Goal: Task Accomplishment & Management: Use online tool/utility

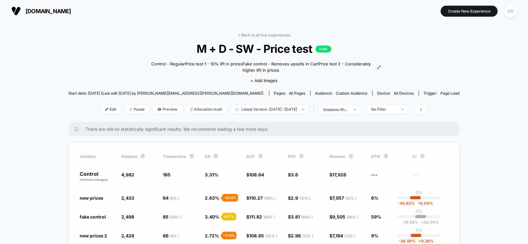
scroll to position [42, 0]
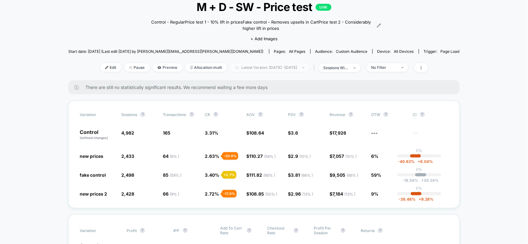
click at [266, 66] on span "Latest Version: [DATE] - [DATE]" at bounding box center [269, 67] width 79 height 9
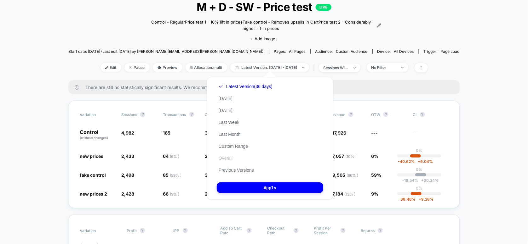
click at [225, 161] on button "Overall" at bounding box center [226, 159] width 18 height 6
click at [254, 69] on span "Latest Version: [DATE] - [DATE]" at bounding box center [269, 67] width 79 height 9
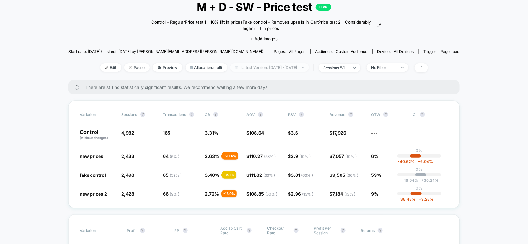
click at [274, 65] on span "Latest Version: [DATE] - [DATE]" at bounding box center [269, 67] width 79 height 9
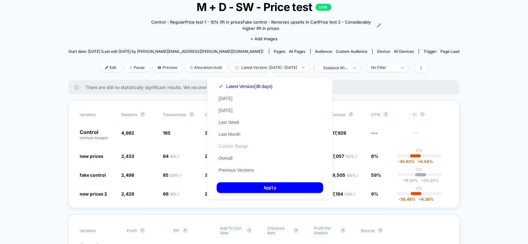
click at [237, 146] on button "Custom Range" at bounding box center [233, 147] width 33 height 6
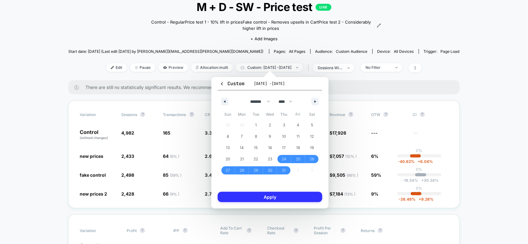
click at [266, 195] on button "Apply" at bounding box center [270, 197] width 105 height 10
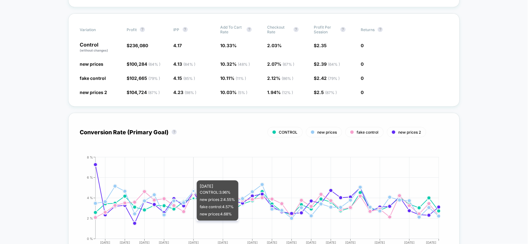
scroll to position [210, 0]
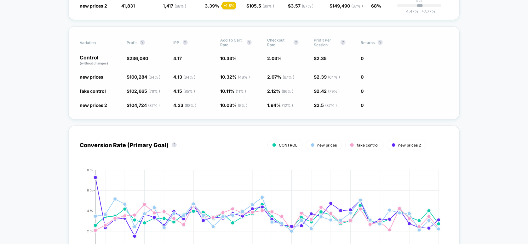
drag, startPoint x: 167, startPoint y: 66, endPoint x: 176, endPoint y: 63, distance: 9.4
click at [176, 63] on div "Variation Profit ? IPP ? Add To Cart Rate ? Checkout Rate ? Profit Per Session …" at bounding box center [263, 72] width 391 height 93
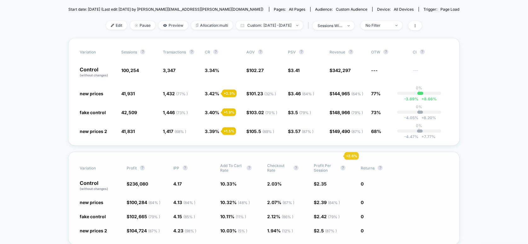
scroll to position [126, 0]
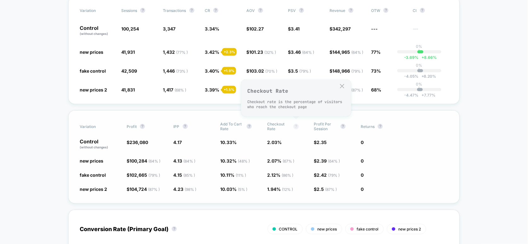
click at [295, 127] on button "?" at bounding box center [296, 126] width 5 height 5
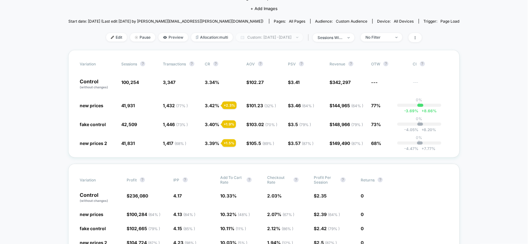
scroll to position [0, 0]
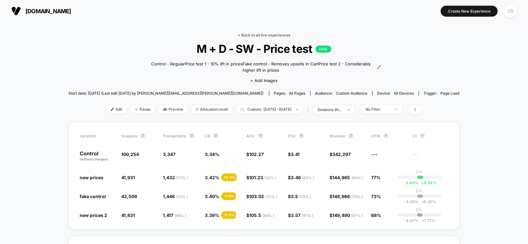
click at [249, 35] on link "< Back to all live experiences" at bounding box center [264, 35] width 52 height 5
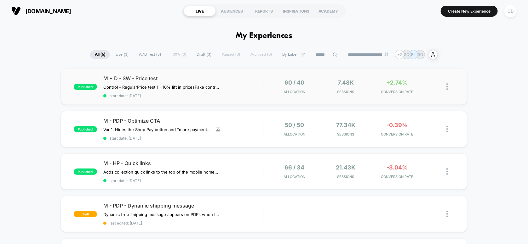
click at [177, 73] on div "published M + D - SW - Price test Control - Regular Price test 1 - 10% lift in …" at bounding box center [264, 87] width 407 height 36
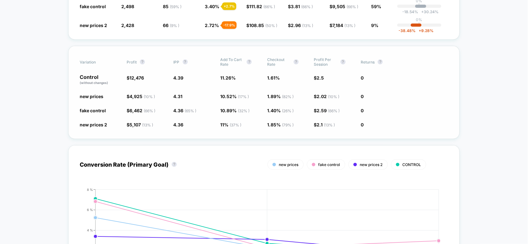
scroll to position [210, 0]
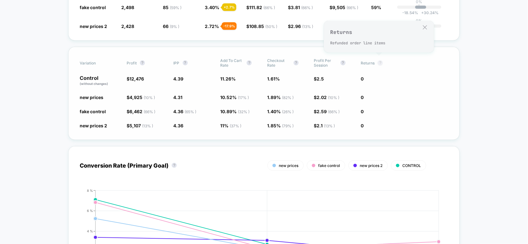
click at [378, 61] on button "?" at bounding box center [380, 62] width 5 height 5
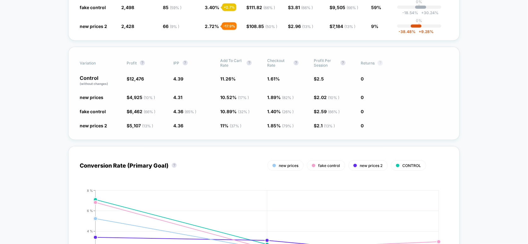
click at [378, 61] on button "?" at bounding box center [380, 62] width 5 height 5
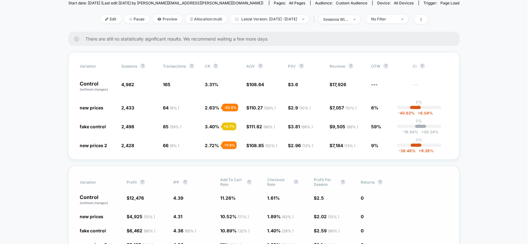
scroll to position [42, 0]
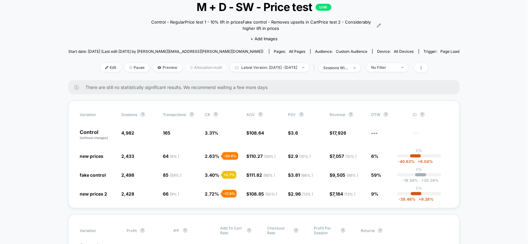
click at [192, 68] on span "Allocation: multi" at bounding box center [207, 67] width 42 height 9
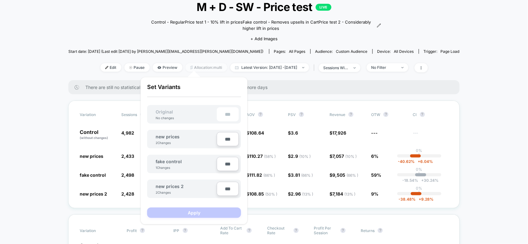
click at [192, 68] on span "Allocation: multi" at bounding box center [207, 67] width 42 height 9
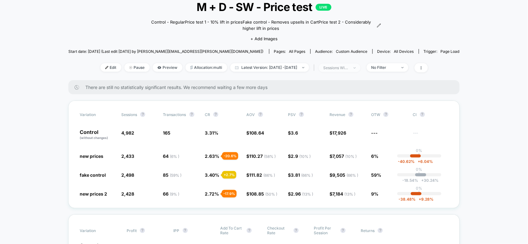
click at [349, 66] on div "sessions with impression" at bounding box center [335, 68] width 25 height 5
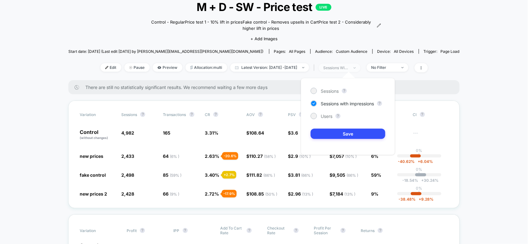
click at [349, 66] on div "sessions with impression" at bounding box center [335, 68] width 25 height 5
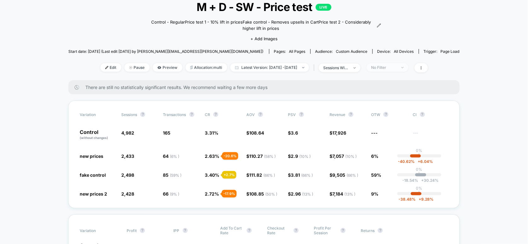
click at [396, 67] on div "No Filter" at bounding box center [383, 67] width 25 height 5
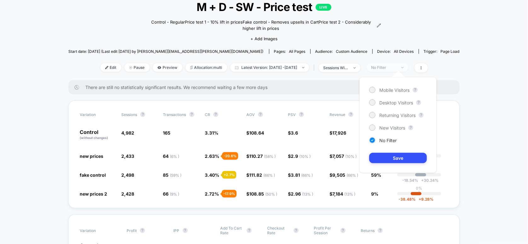
click at [396, 67] on div "No Filter" at bounding box center [383, 67] width 25 height 5
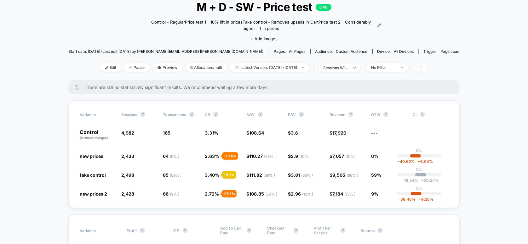
click at [423, 67] on icon at bounding box center [421, 68] width 4 height 4
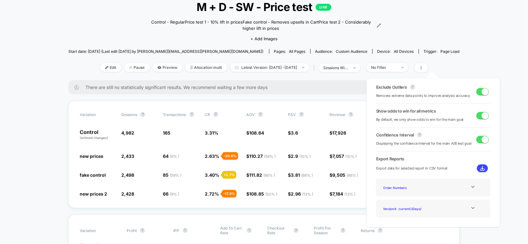
click at [480, 168] on img at bounding box center [482, 168] width 5 height 5
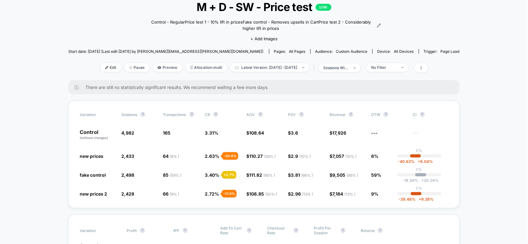
click at [105, 67] on img at bounding box center [106, 67] width 3 height 3
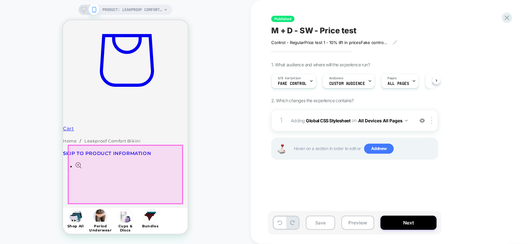
scroll to position [462, 0]
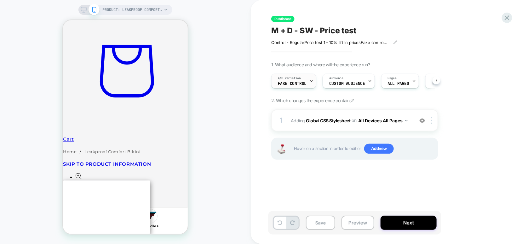
click at [309, 80] on icon at bounding box center [311, 81] width 4 height 4
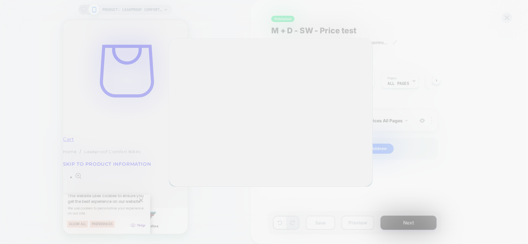
scroll to position [0, 0]
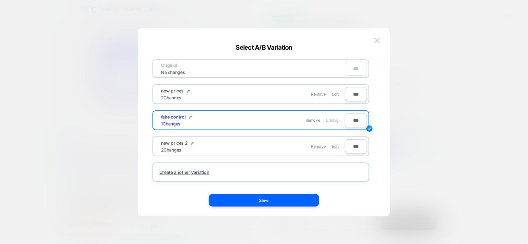
click at [168, 148] on div "2 Changes" at bounding box center [171, 149] width 20 height 5
click at [249, 150] on div "new prices 2 2 Changes" at bounding box center [207, 146] width 92 height 12
click at [376, 42] on img at bounding box center [377, 40] width 6 height 5
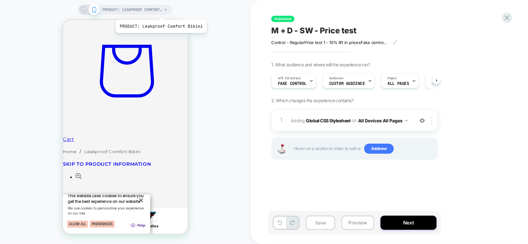
click at [160, 12] on span "PRODUCT: Leakproof Comfort Bikini" at bounding box center [132, 10] width 60 height 10
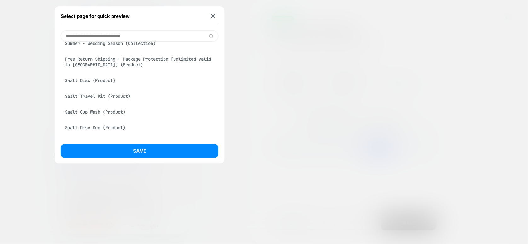
scroll to position [252, 0]
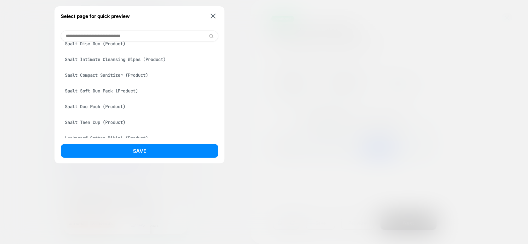
click at [100, 37] on input at bounding box center [139, 36] width 157 height 11
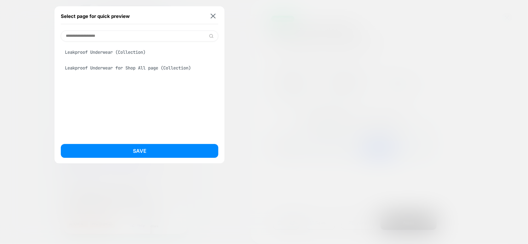
scroll to position [0, 0]
type input "**********"
click at [95, 50] on div "Leakproof Underwear (Collection)" at bounding box center [139, 52] width 157 height 12
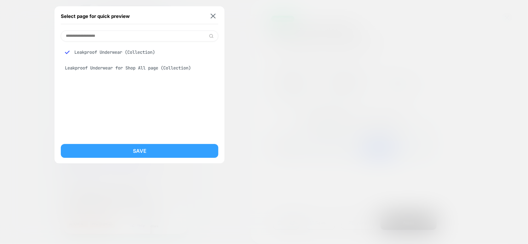
click at [140, 145] on button "Save" at bounding box center [139, 151] width 157 height 14
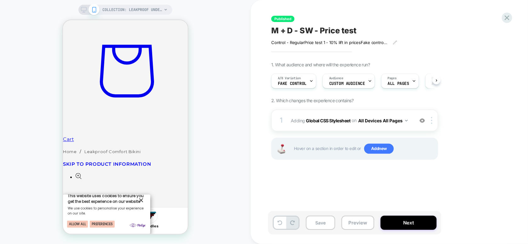
scroll to position [0, 0]
click at [310, 81] on icon at bounding box center [311, 81] width 2 height 1
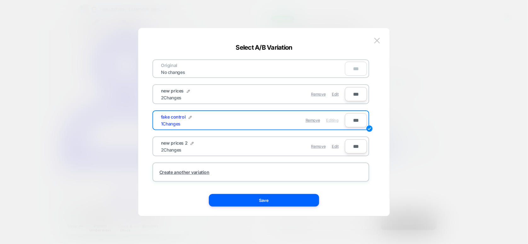
scroll to position [0, 0]
click at [168, 144] on span "new prices 2" at bounding box center [174, 142] width 26 height 5
click at [271, 145] on div "Remove Edit" at bounding box center [297, 146] width 89 height 12
click at [379, 39] on img at bounding box center [377, 40] width 6 height 5
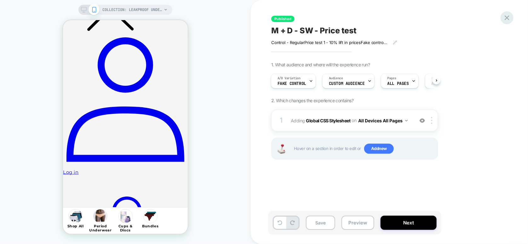
click at [507, 19] on icon at bounding box center [507, 18] width 9 height 9
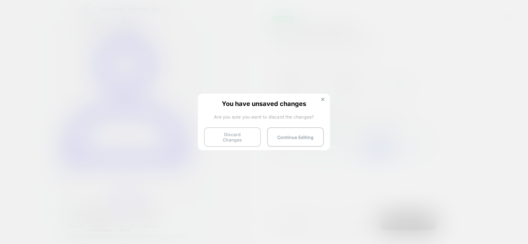
click at [235, 139] on button "Discard Changes" at bounding box center [232, 138] width 57 height 20
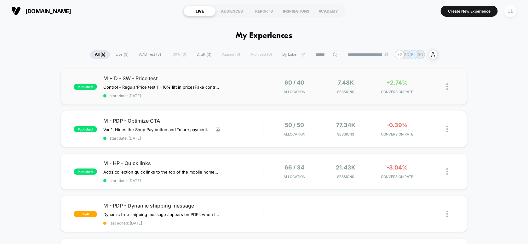
click at [447, 87] on img at bounding box center [447, 86] width 2 height 7
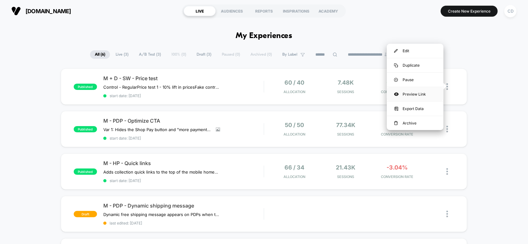
click at [409, 91] on div "Preview Link" at bounding box center [415, 94] width 57 height 14
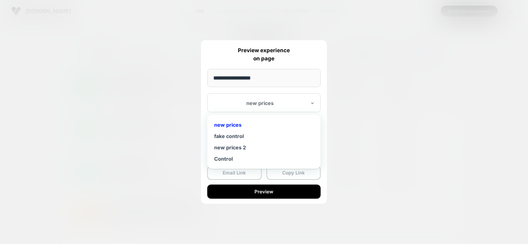
click at [289, 106] on div "new prices" at bounding box center [260, 104] width 94 height 8
click at [230, 150] on div "new prices 2" at bounding box center [263, 147] width 107 height 11
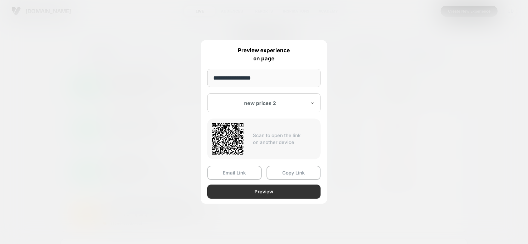
click at [263, 187] on button "Preview" at bounding box center [263, 192] width 113 height 14
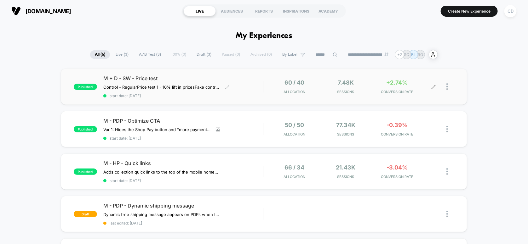
click at [175, 77] on span "M + D - SW - Price test" at bounding box center [183, 78] width 161 height 6
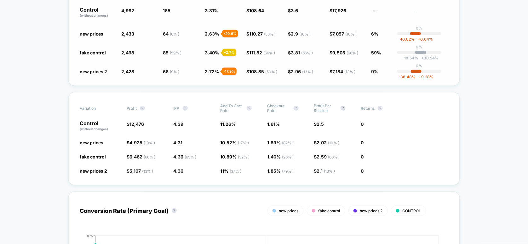
scroll to position [168, 0]
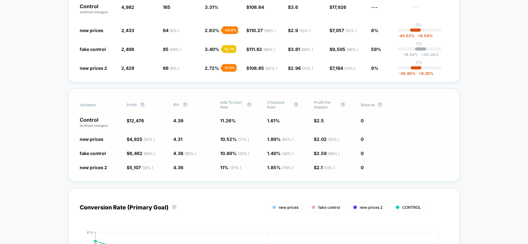
click at [114, 104] on span "Variation" at bounding box center [97, 104] width 35 height 9
click at [95, 105] on span "Variation" at bounding box center [97, 104] width 35 height 9
drag, startPoint x: 89, startPoint y: 104, endPoint x: 82, endPoint y: 103, distance: 7.6
click at [80, 106] on div "Variation Profit ? IPP ? Add To Cart Rate ? Checkout Rate ? Profit Per Session …" at bounding box center [263, 135] width 391 height 93
click at [86, 94] on div "Variation Profit ? IPP ? Add To Cart Rate ? Checkout Rate ? Profit Per Session …" at bounding box center [263, 135] width 391 height 93
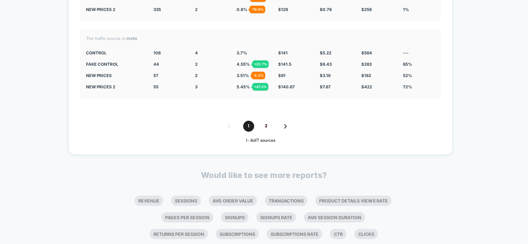
scroll to position [2255, 0]
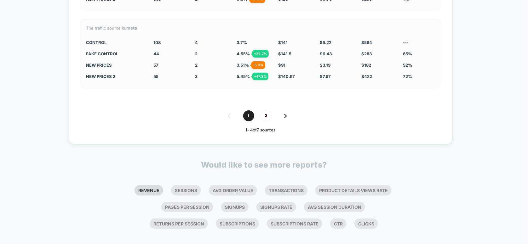
click at [149, 186] on li "Revenue" at bounding box center [148, 191] width 29 height 10
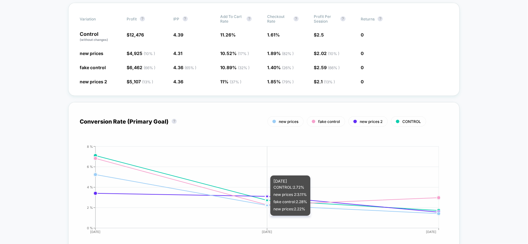
scroll to position [170, 0]
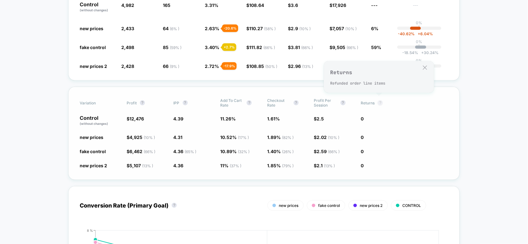
click at [378, 102] on button "?" at bounding box center [380, 102] width 5 height 5
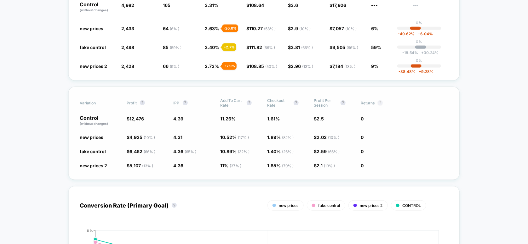
click at [378, 102] on button "?" at bounding box center [380, 102] width 5 height 5
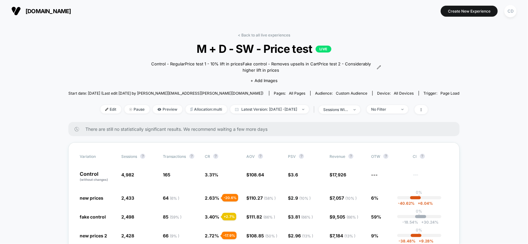
scroll to position [0, 0]
click at [428, 108] on span at bounding box center [421, 109] width 13 height 9
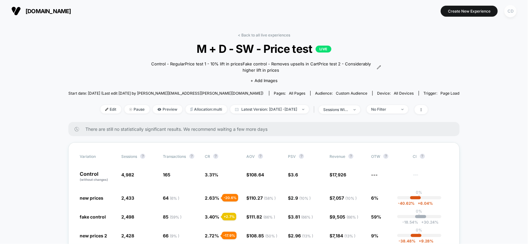
click at [509, 12] on div "CD" at bounding box center [510, 11] width 12 height 12
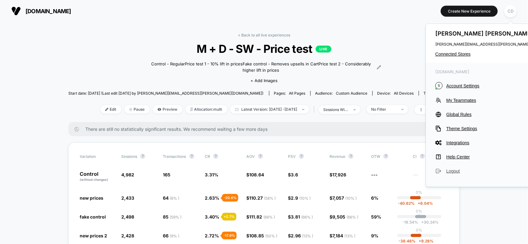
click at [454, 170] on span "Logout" at bounding box center [503, 171] width 114 height 5
